Goal: Information Seeking & Learning: Learn about a topic

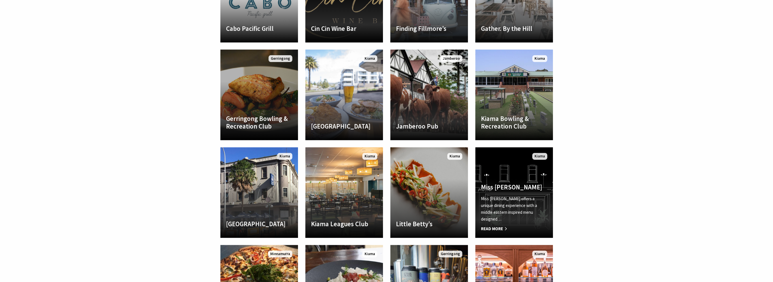
scroll to position [397, 0]
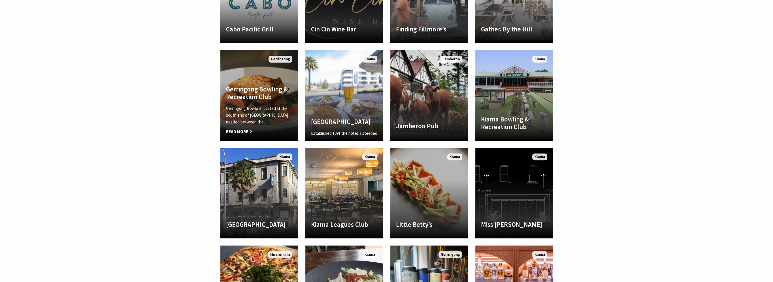
click at [251, 79] on link "Another Image Used Gerringong Bowling & Recreation Club Gerringong Bowlo is loc…" at bounding box center [259, 95] width 78 height 91
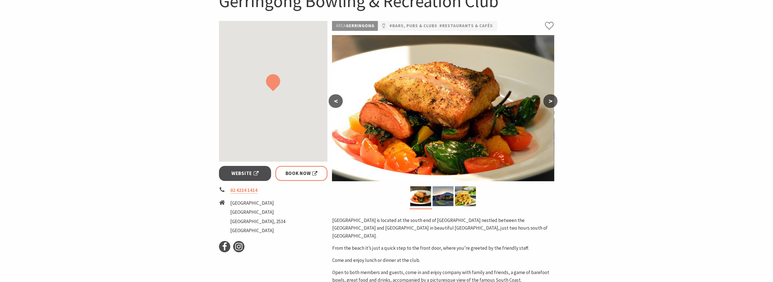
scroll to position [113, 0]
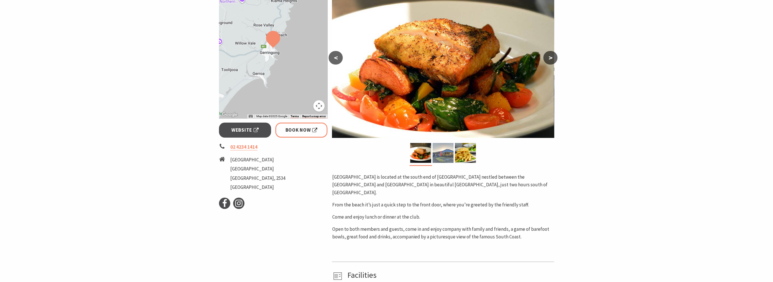
click at [446, 151] on img at bounding box center [443, 153] width 21 height 20
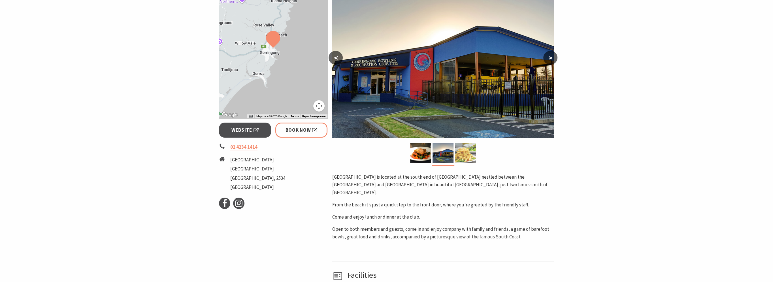
click at [465, 145] on img at bounding box center [465, 153] width 21 height 20
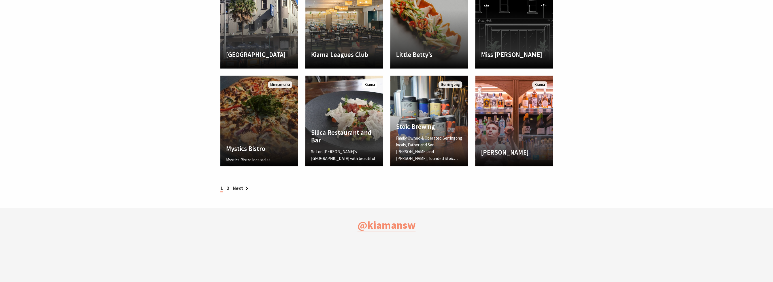
scroll to position [189, 780]
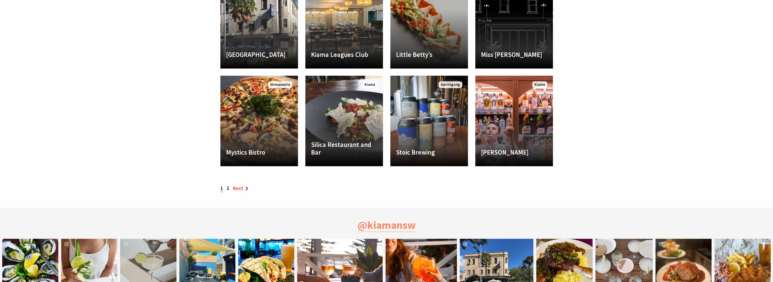
click at [233, 190] on link "Next" at bounding box center [240, 188] width 15 height 6
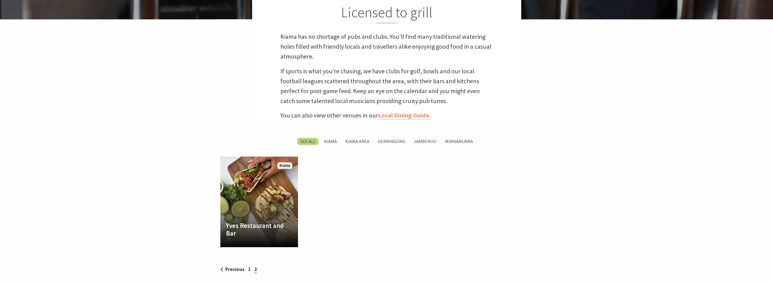
scroll to position [227, 0]
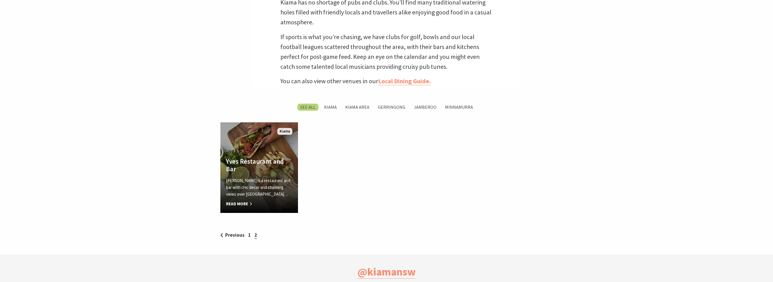
click at [270, 193] on p "Yves is a restaurant and bar with chic decor and stunning views over Kiama…" at bounding box center [259, 187] width 66 height 20
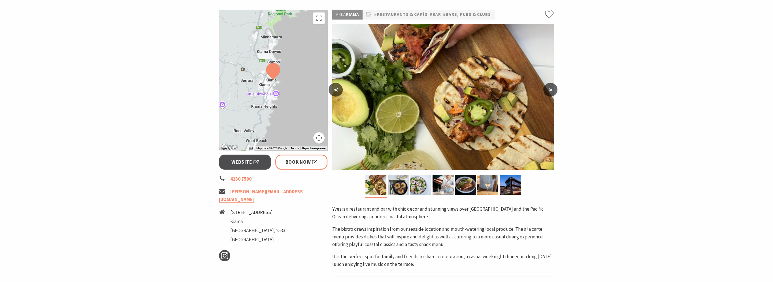
scroll to position [85, 0]
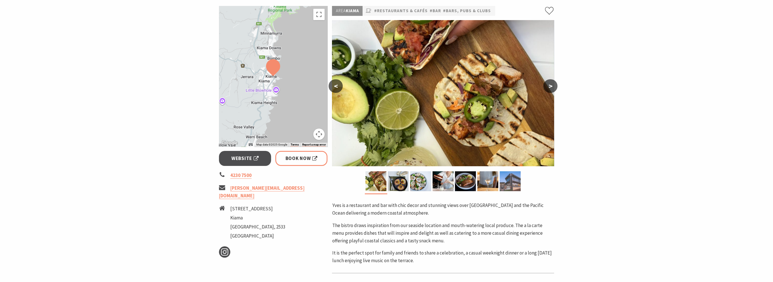
click at [509, 187] on img at bounding box center [510, 181] width 21 height 20
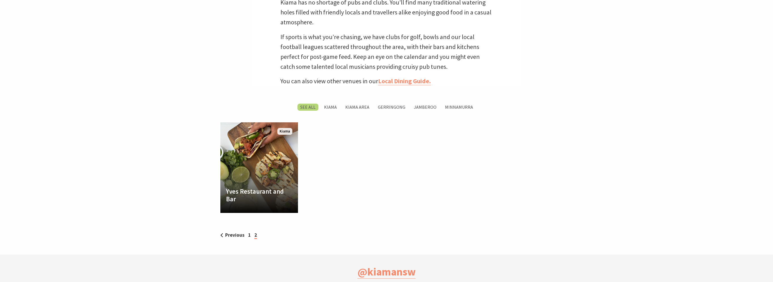
scroll to position [189, 780]
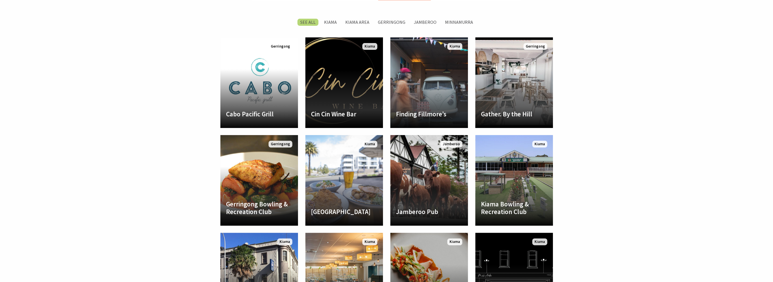
scroll to position [189, 780]
click at [332, 22] on label "Kiama" at bounding box center [330, 22] width 18 height 7
click at [0, 0] on input "Kiama" at bounding box center [0, 0] width 0 height 0
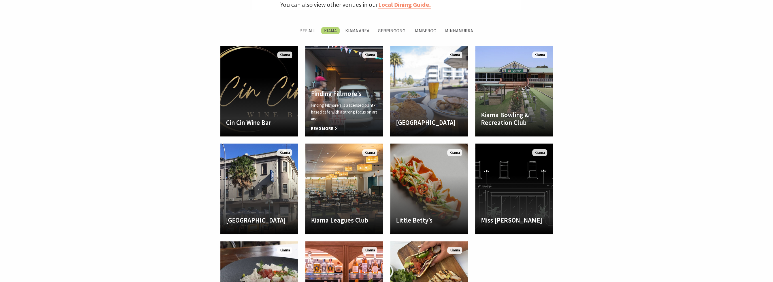
scroll to position [273, 0]
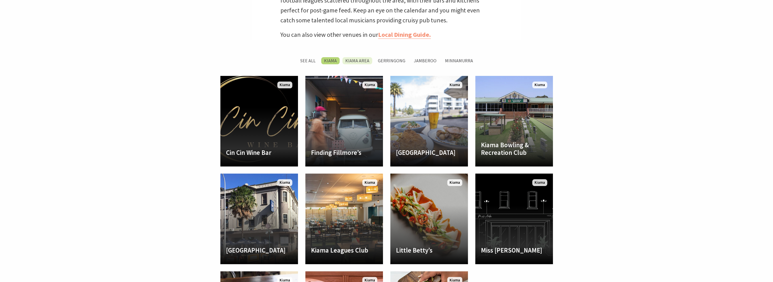
click at [354, 61] on label "Kiama Area" at bounding box center [357, 60] width 30 height 7
click at [0, 0] on input "Kiama Area" at bounding box center [0, 0] width 0 height 0
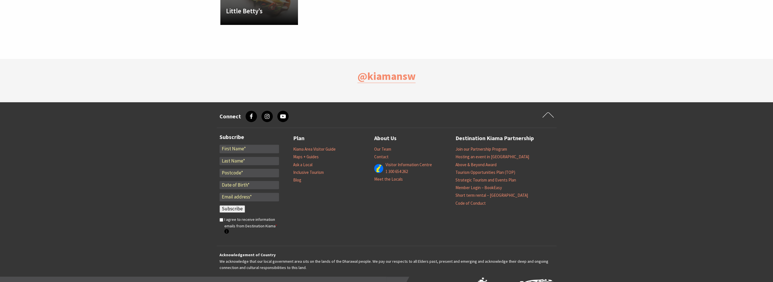
scroll to position [330, 0]
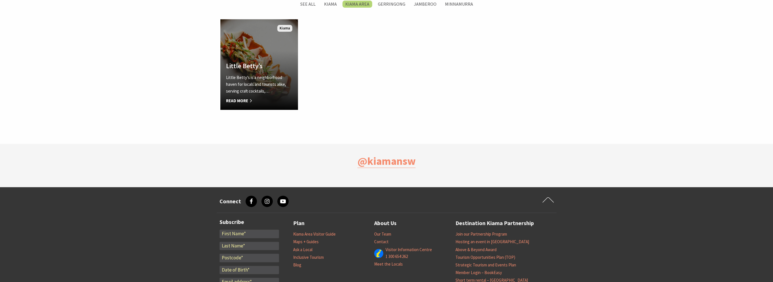
click at [287, 73] on div "Little Betty’s [GEOGRAPHIC_DATA] is a neighborhood haven for locals and tourist…" at bounding box center [259, 83] width 78 height 42
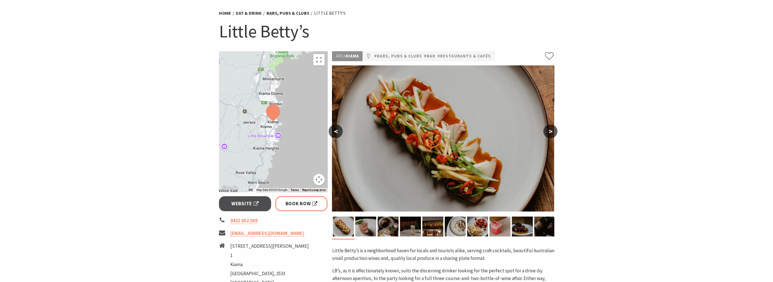
scroll to position [28, 0]
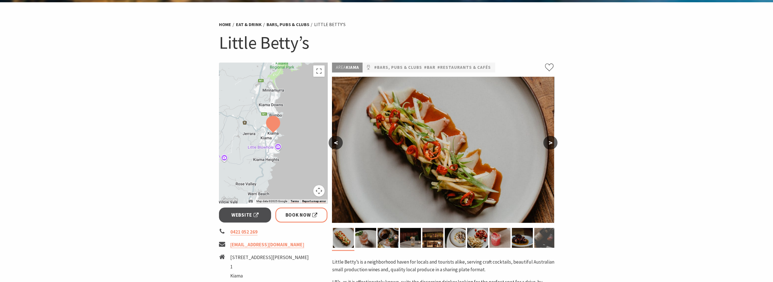
click at [545, 239] on img at bounding box center [544, 238] width 21 height 20
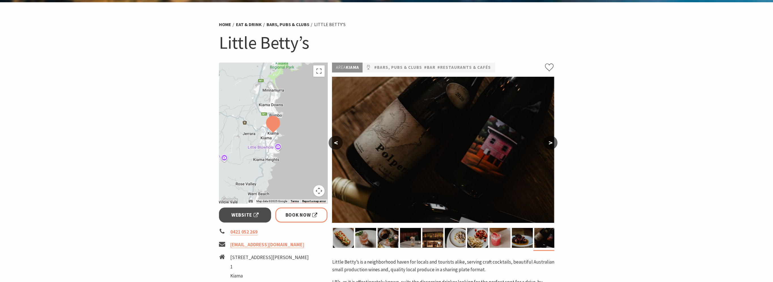
click at [550, 141] on button ">" at bounding box center [550, 143] width 14 height 14
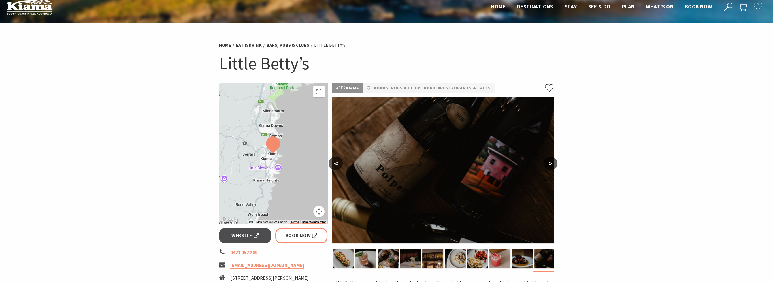
scroll to position [0, 0]
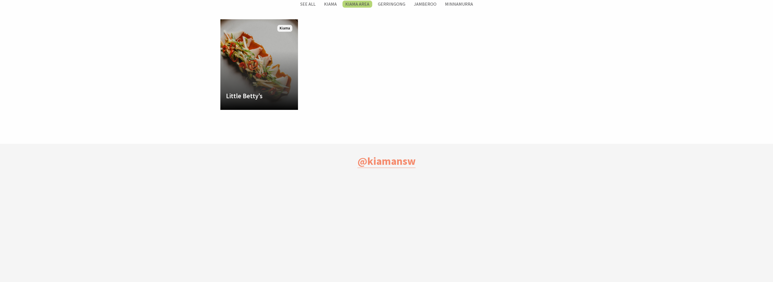
scroll to position [189, 780]
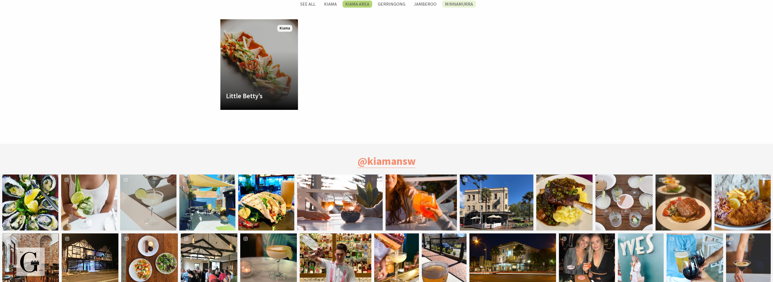
click at [456, 6] on label "Minnamurra" at bounding box center [459, 4] width 34 height 7
click at [0, 0] on input "Minnamurra" at bounding box center [0, 0] width 0 height 0
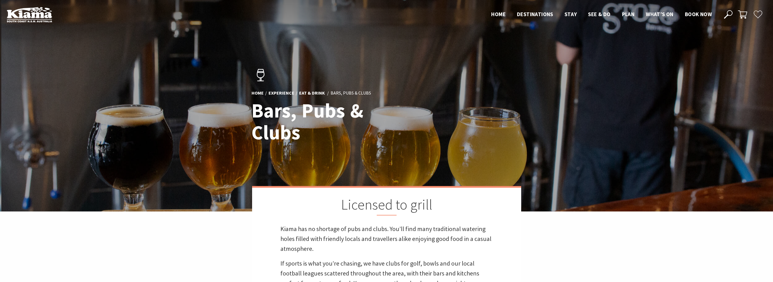
scroll to position [330, 0]
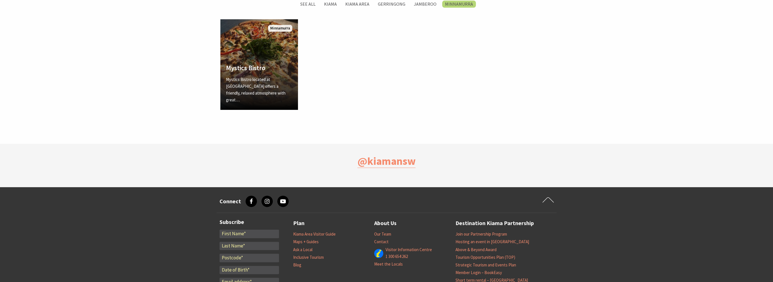
click at [263, 44] on link "Another Image Used Mystics Bistro Mystics Bistro located at [GEOGRAPHIC_DATA] o…" at bounding box center [259, 64] width 78 height 91
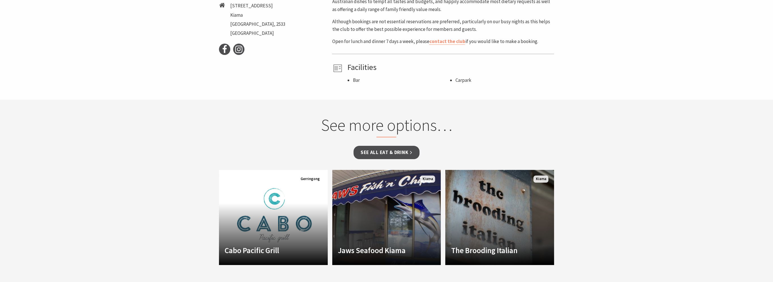
scroll to position [283, 0]
